Goal: Task Accomplishment & Management: Manage account settings

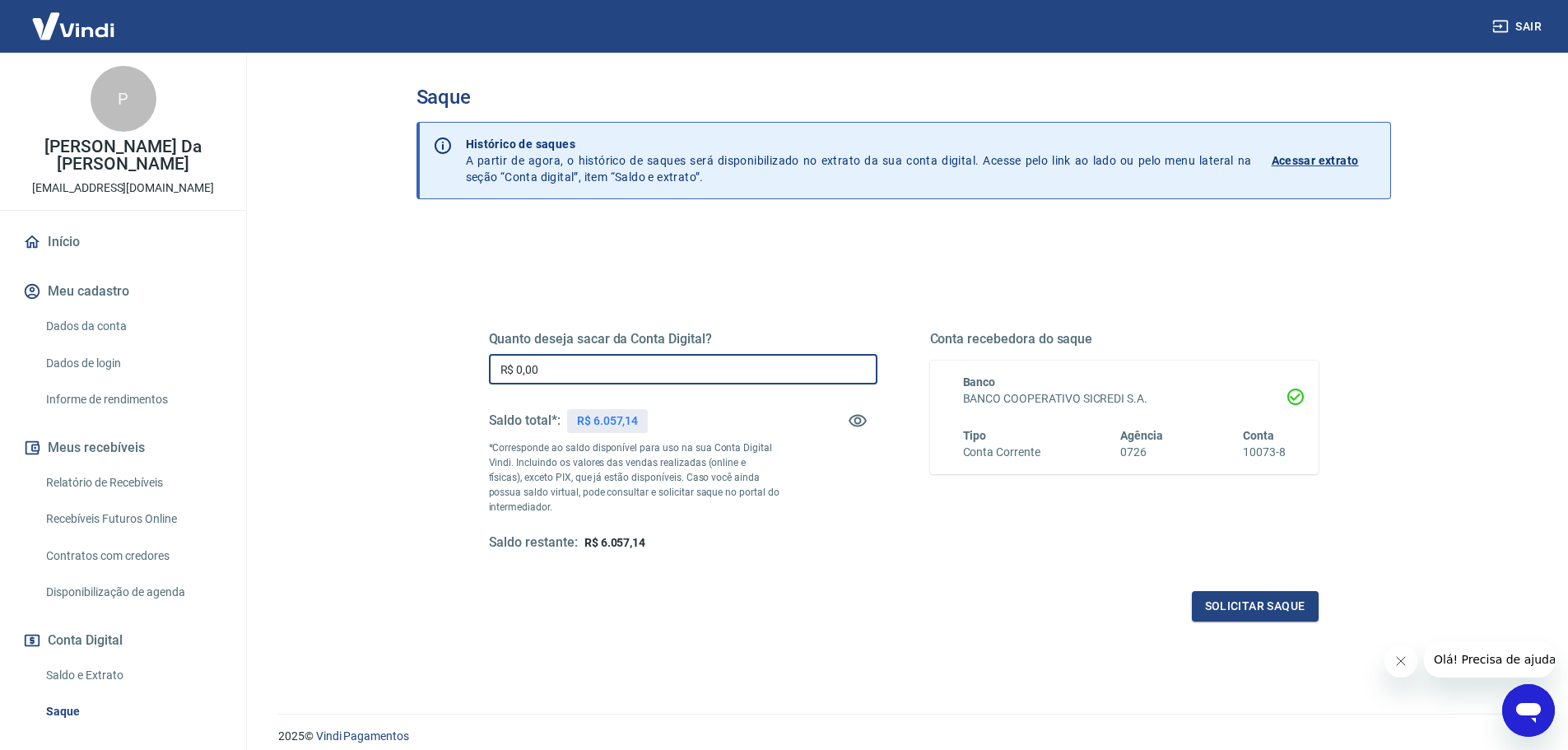
click at [708, 363] on input "R$ 0,00" at bounding box center [683, 369] width 389 height 30
click at [698, 374] on input "R$ 0,00" at bounding box center [683, 369] width 389 height 30
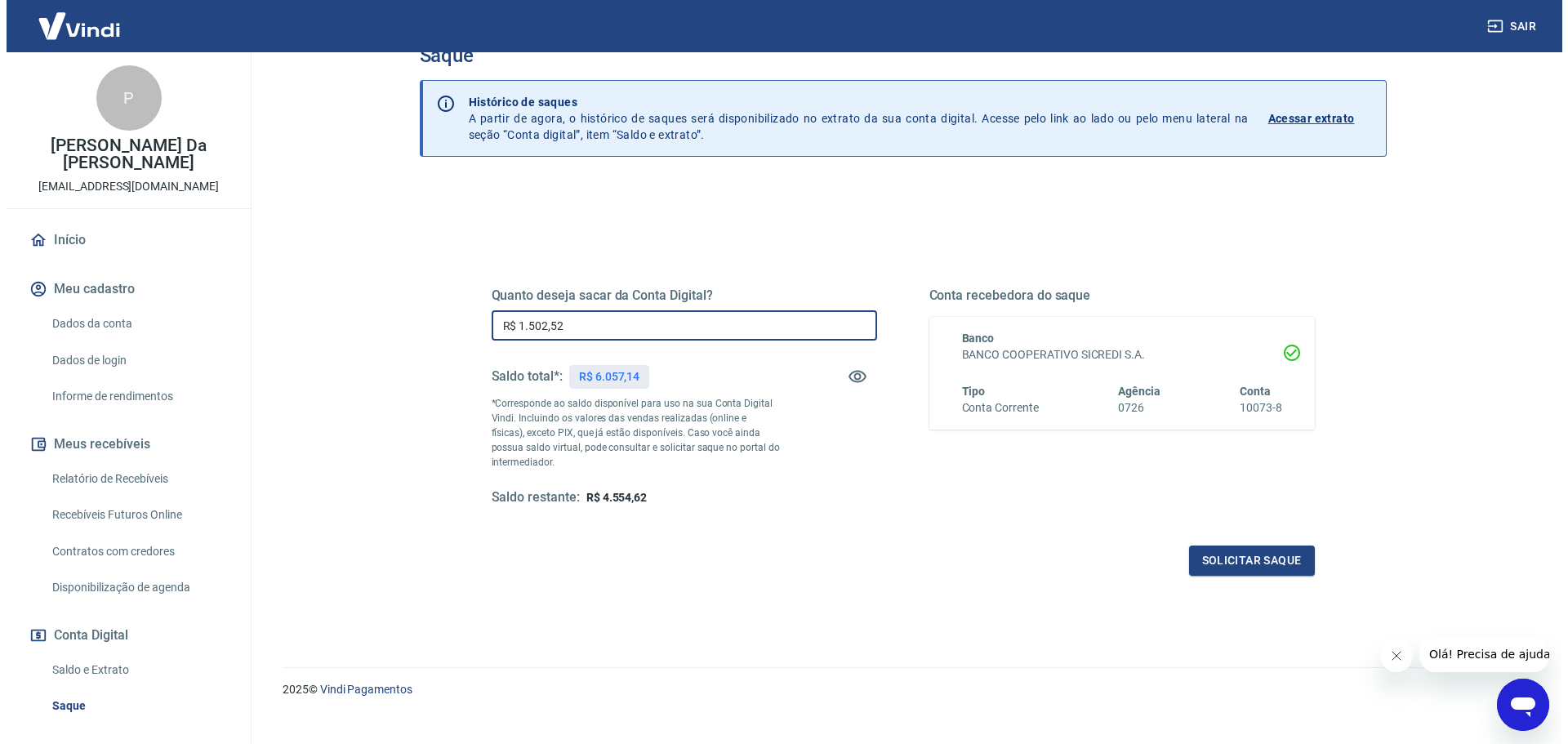
scroll to position [64, 0]
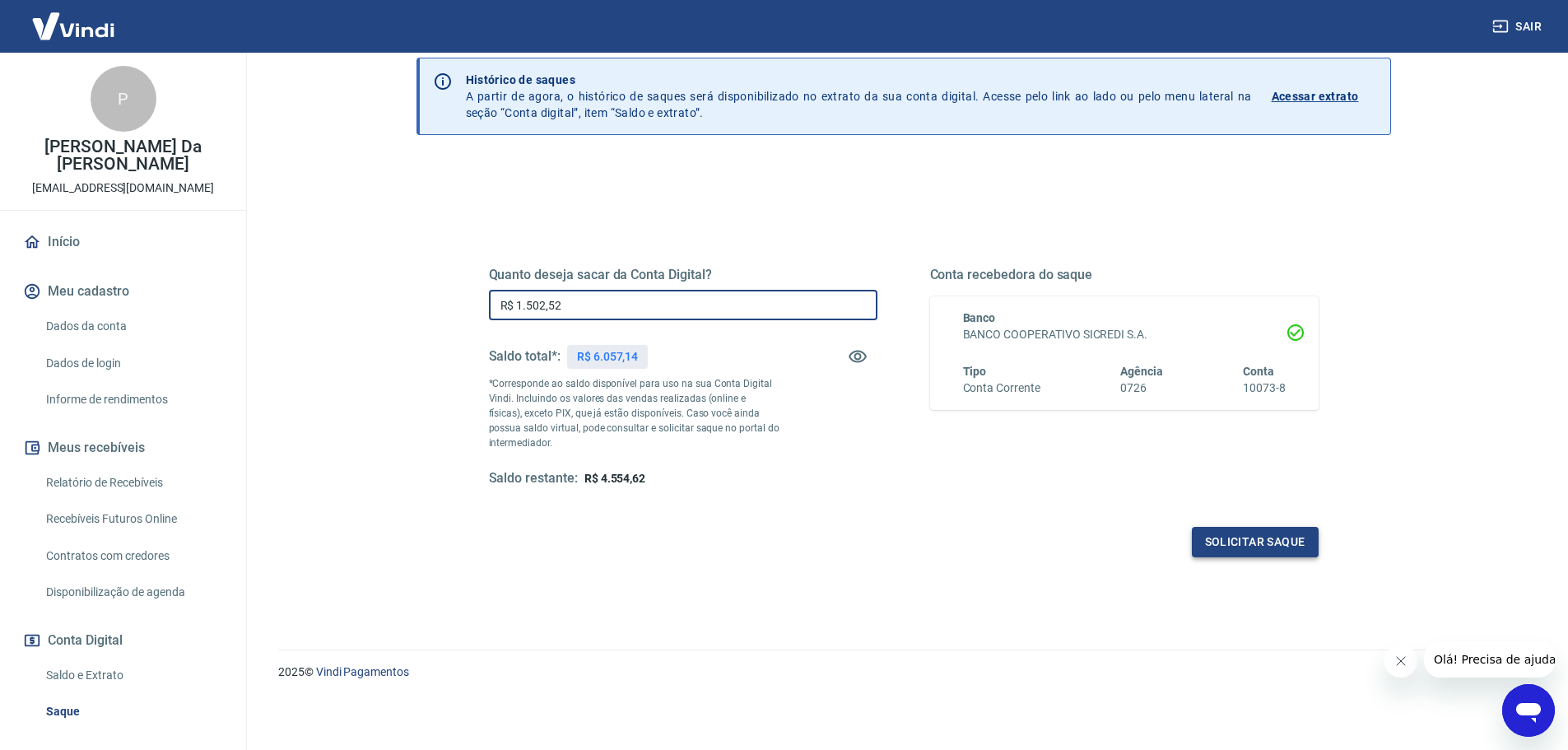
type input "R$ 1.502,52"
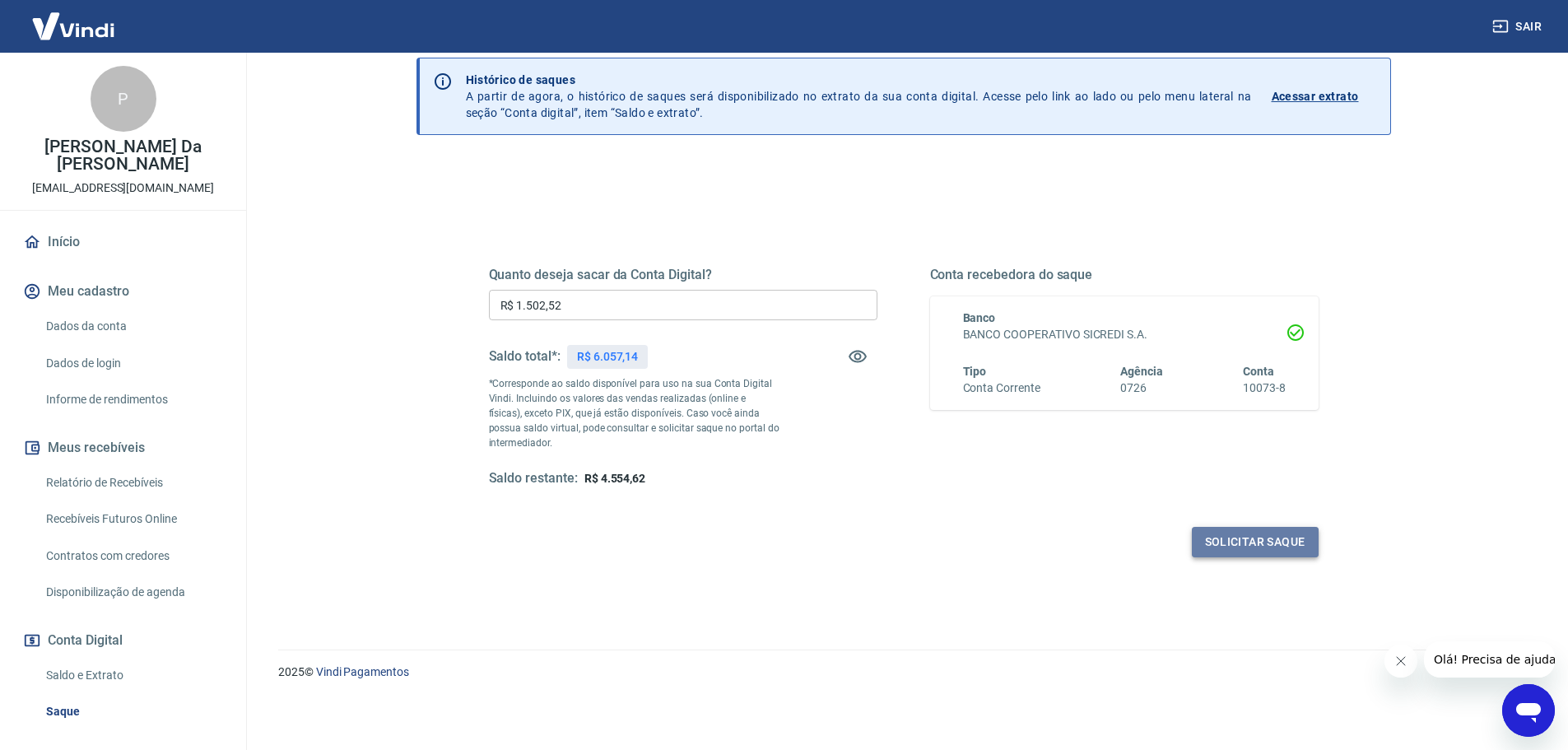
click at [1245, 535] on button "Solicitar saque" at bounding box center [1254, 542] width 126 height 30
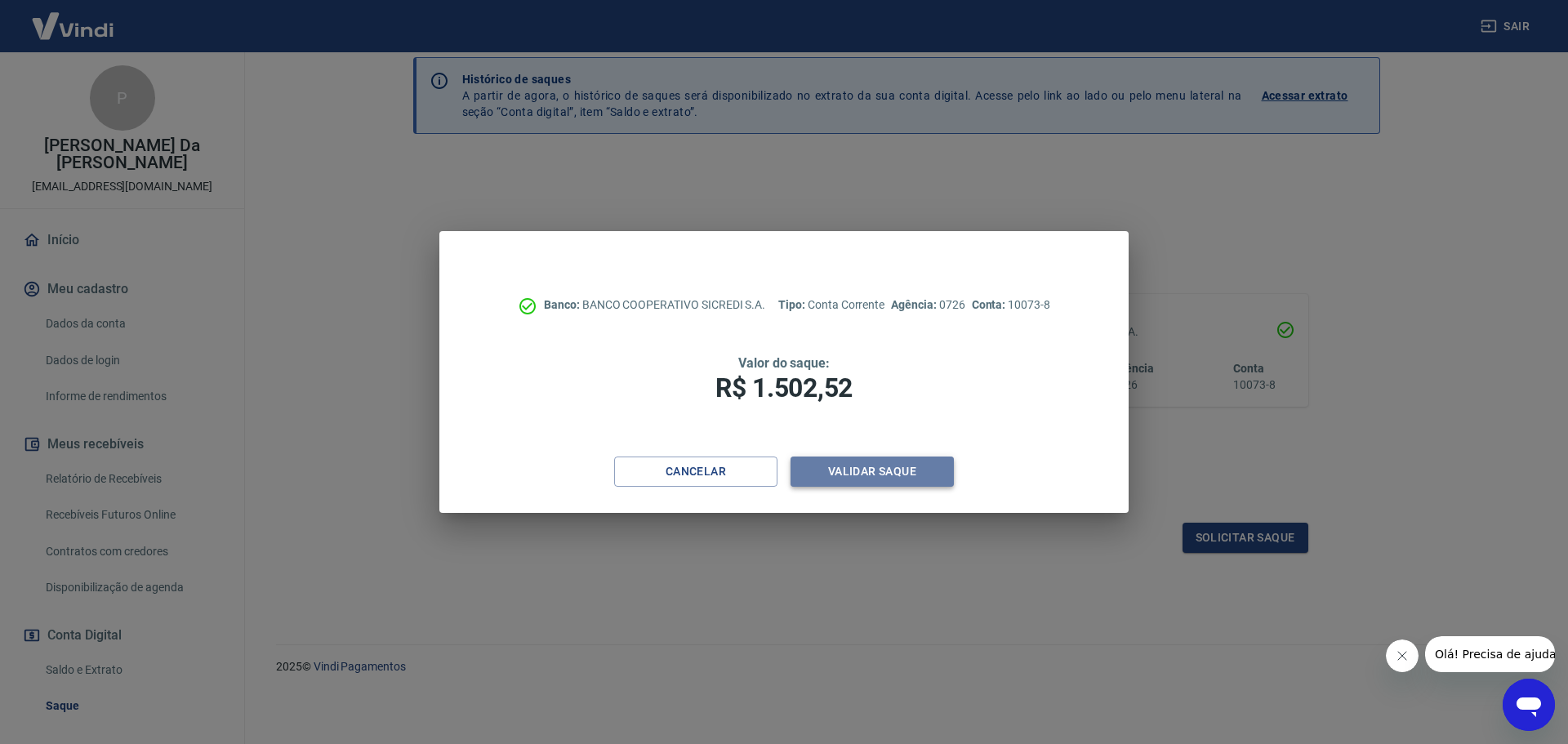
click at [859, 464] on button "Validar saque" at bounding box center [872, 471] width 163 height 30
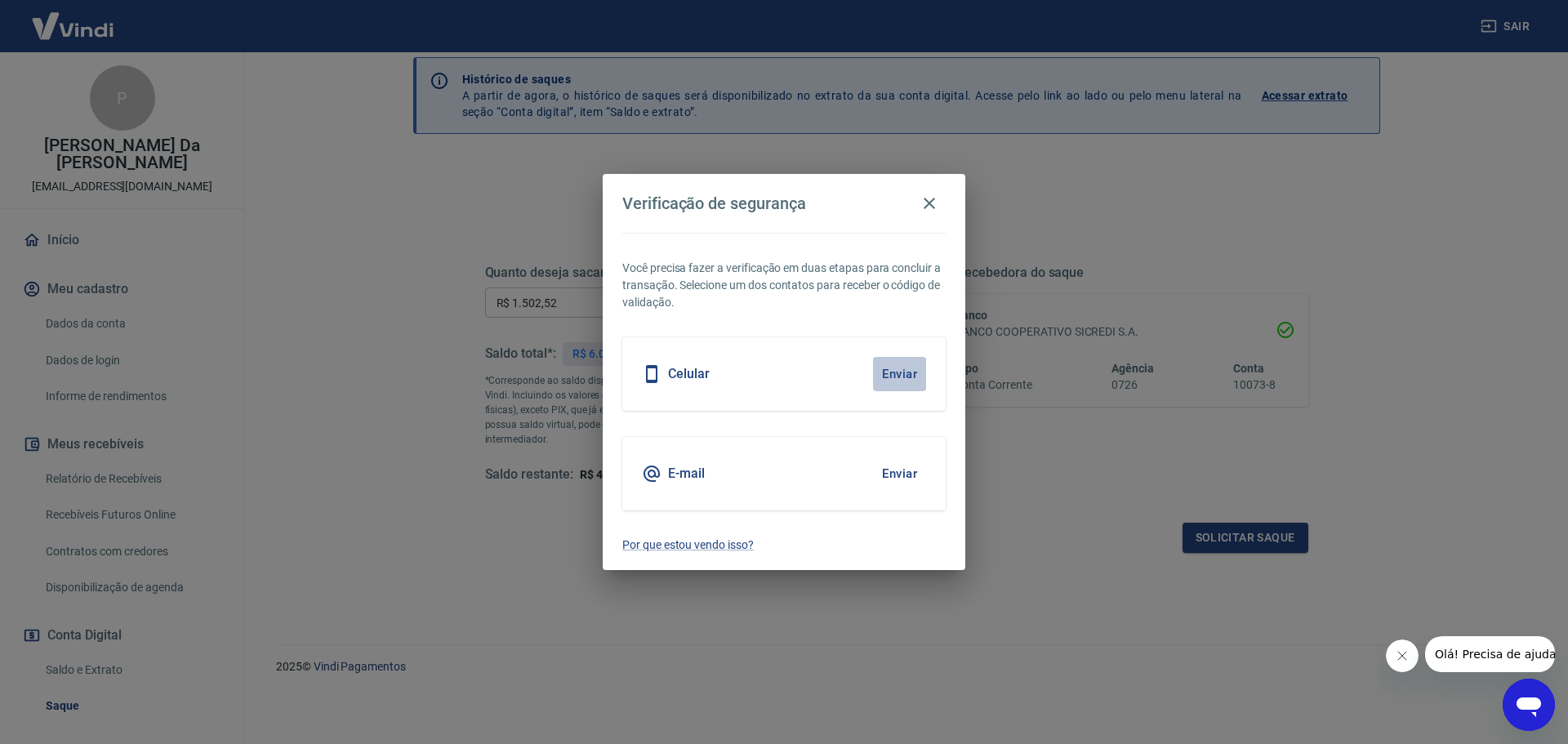
click at [909, 370] on button "Enviar" at bounding box center [900, 374] width 53 height 34
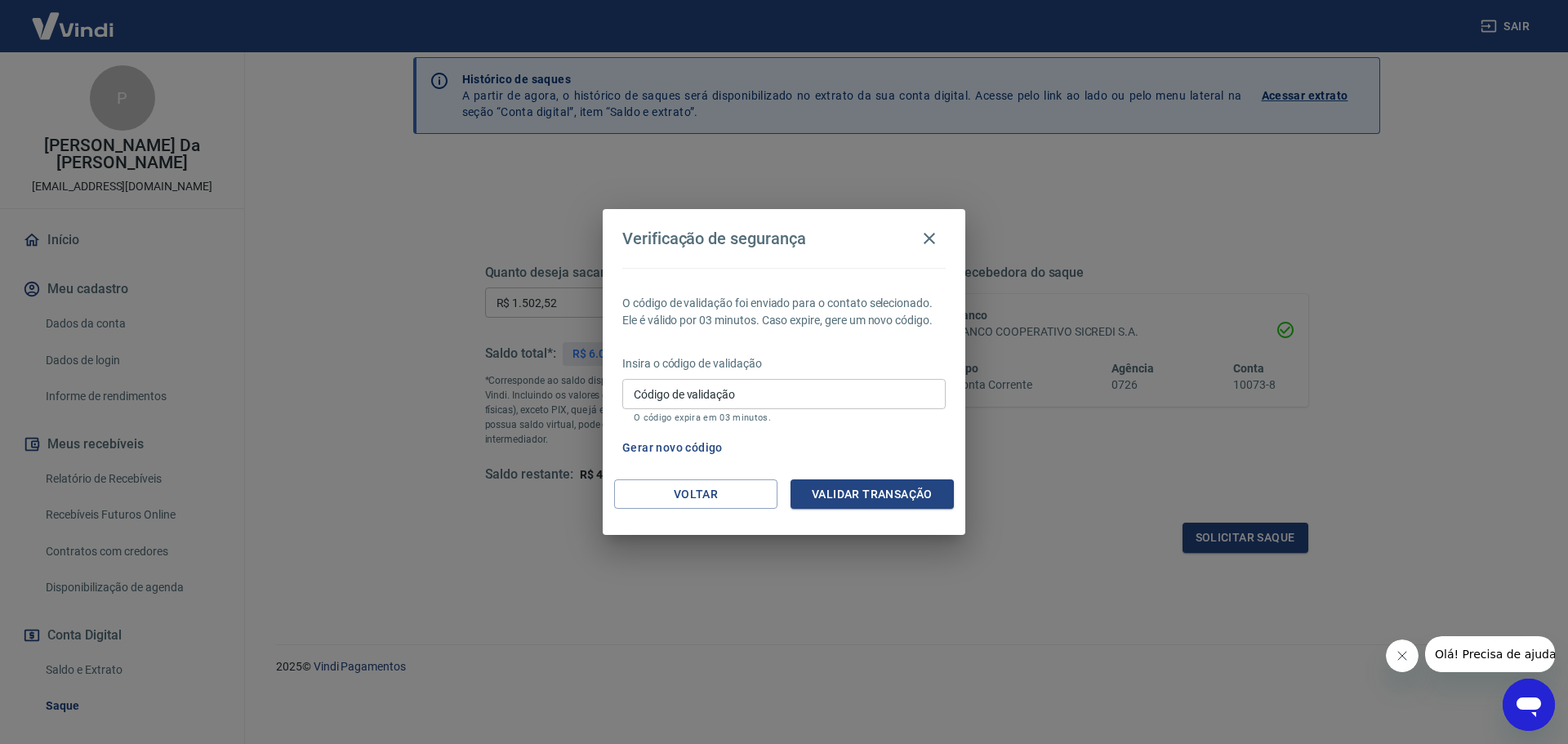
click at [700, 444] on button "Gerar novo código" at bounding box center [672, 447] width 113 height 30
